Goal: Task Accomplishment & Management: Manage account settings

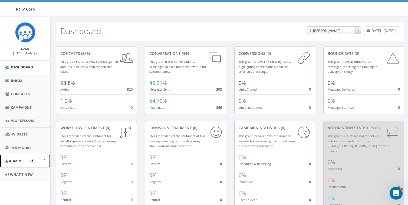
click at [13, 162] on span "Admin" at bounding box center [15, 161] width 12 height 5
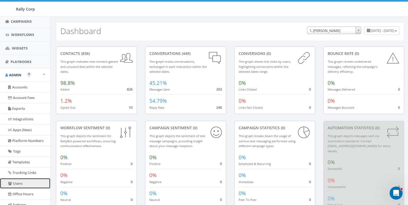
click at [20, 178] on link "Users" at bounding box center [25, 183] width 50 height 11
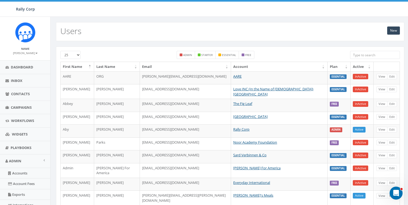
click at [370, 53] on input "search" at bounding box center [375, 55] width 50 height 8
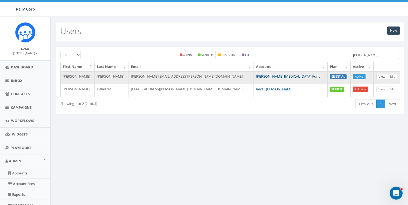
type input "paula"
click at [384, 77] on link "View" at bounding box center [382, 77] width 11 height 6
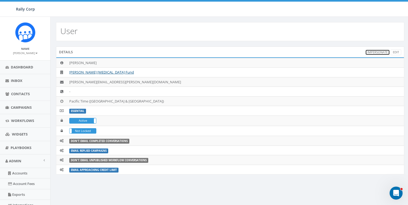
click at [380, 50] on link "Impersonate" at bounding box center [377, 53] width 25 height 6
